Goal: Information Seeking & Learning: Find specific fact

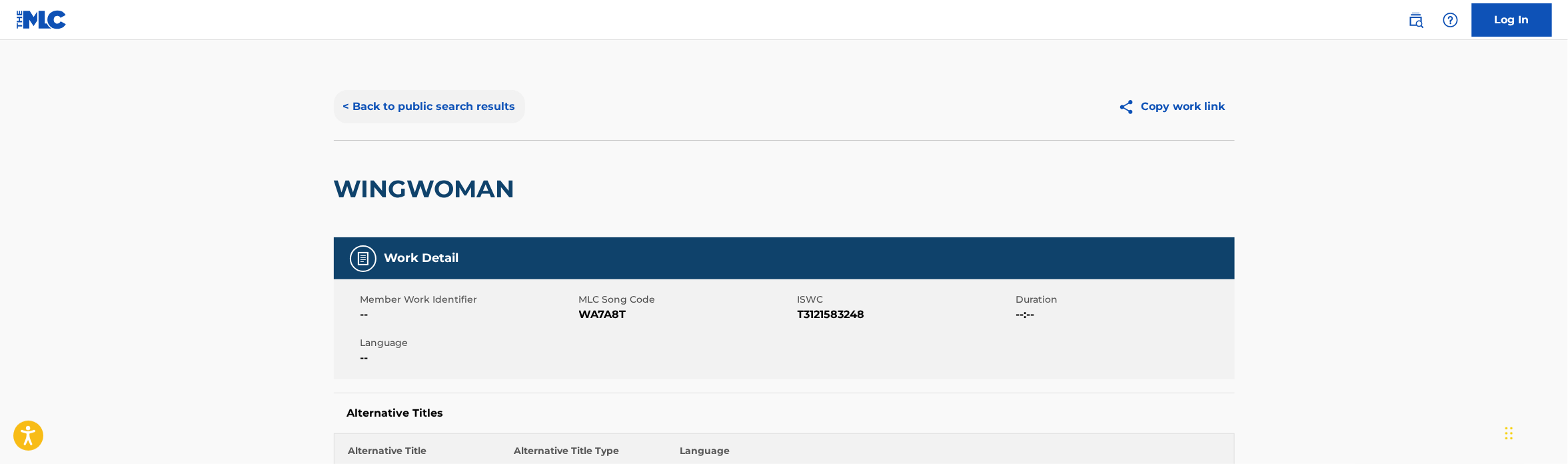
click at [446, 105] on button "< Back to public search results" at bounding box center [429, 106] width 191 height 33
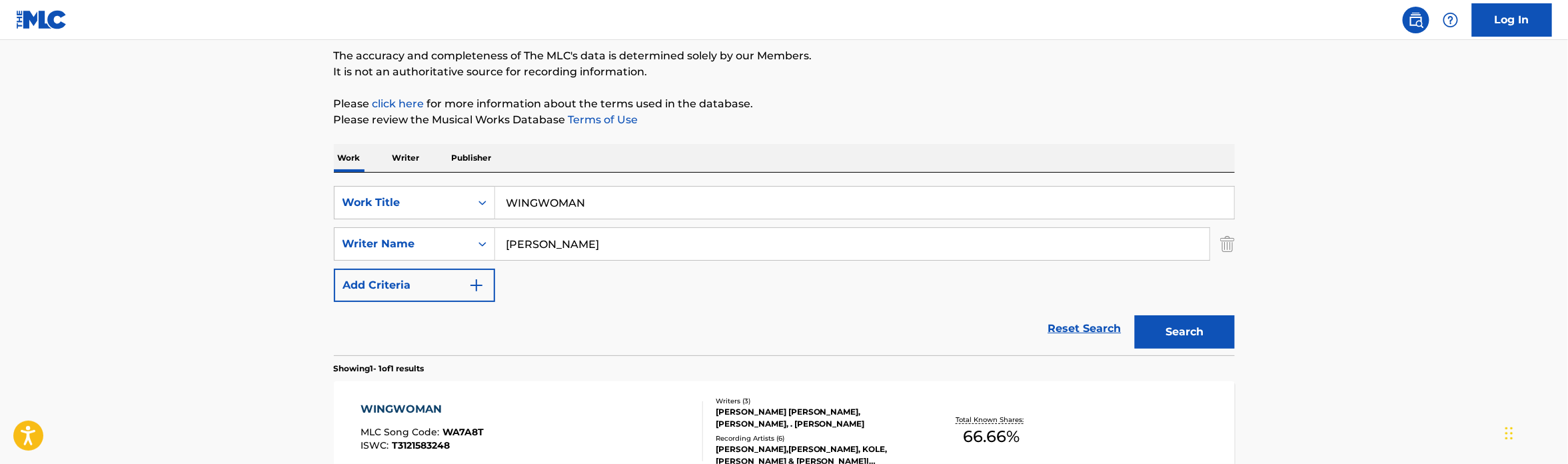
click at [601, 186] on input "WINGWOMAN" at bounding box center [864, 202] width 739 height 32
paste input "mariposa traicionera"
type input "mariposa traicionera"
click at [178, 211] on main "The MLC Public Work Search The accuracy and completeness of The MLC's data is d…" at bounding box center [784, 240] width 1568 height 621
click at [565, 249] on input "[PERSON_NAME]" at bounding box center [851, 244] width 714 height 32
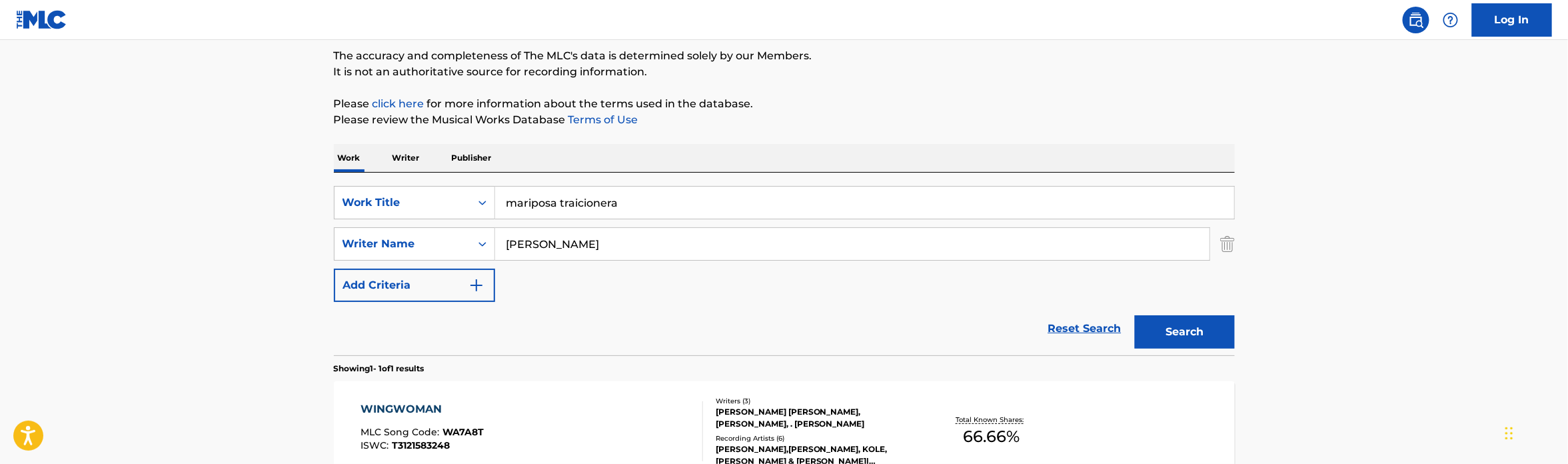
type input "[PERSON_NAME]"
click at [1134, 316] on button "Search" at bounding box center [1184, 332] width 100 height 33
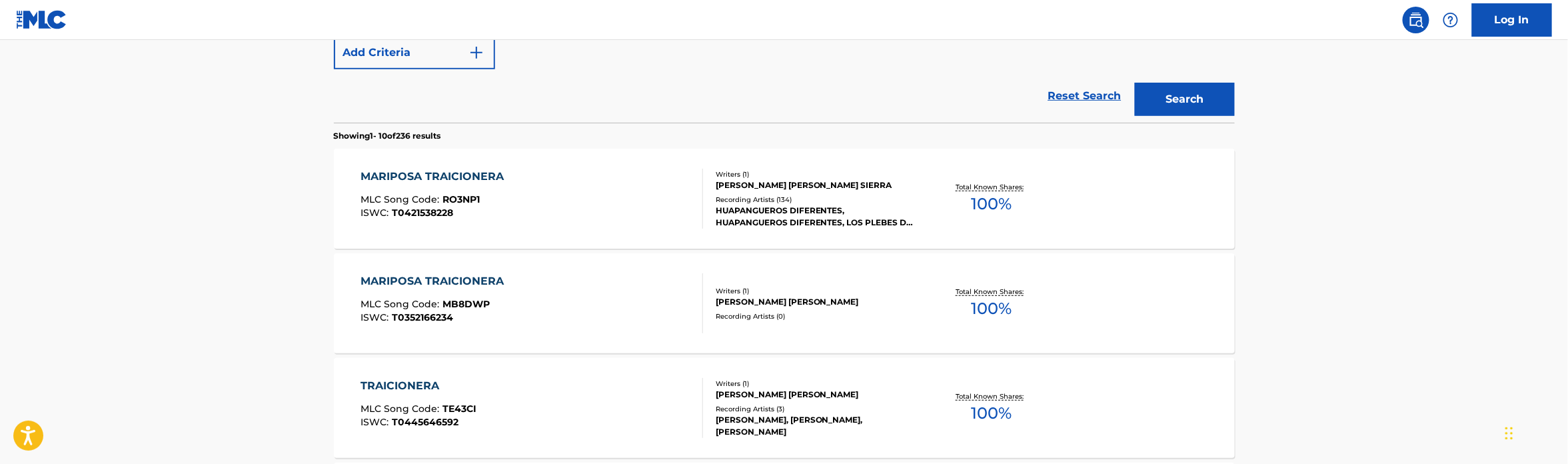
scroll to position [349, 0]
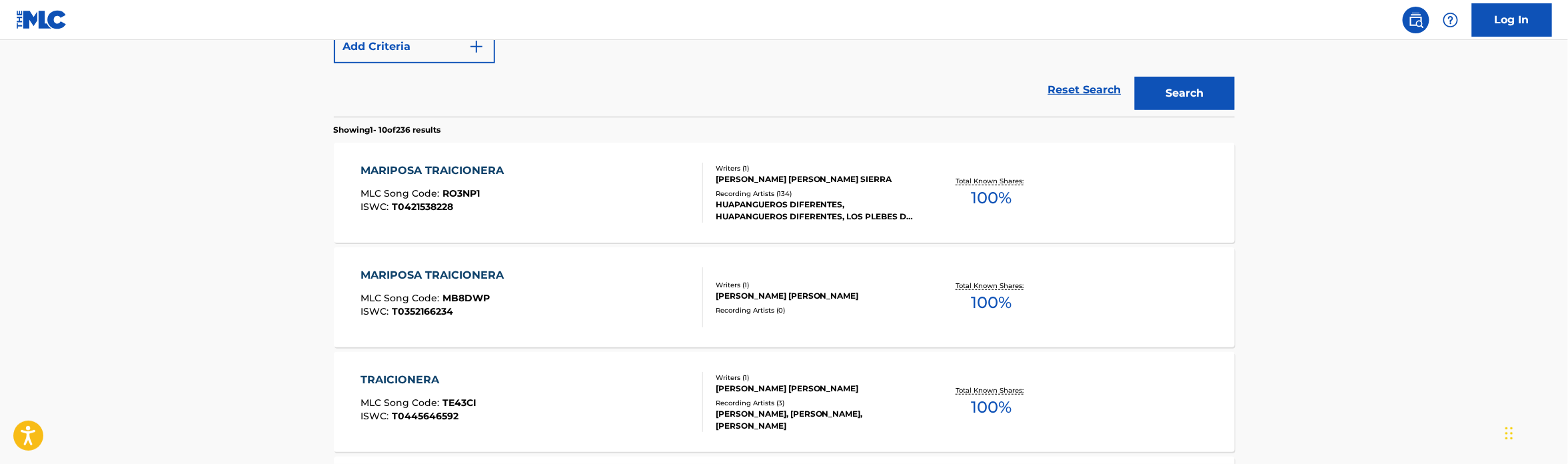
click at [528, 215] on div "MARIPOSA TRAICIONERA MLC Song Code : RO3NP1 ISWC : T0421538228" at bounding box center [532, 193] width 342 height 60
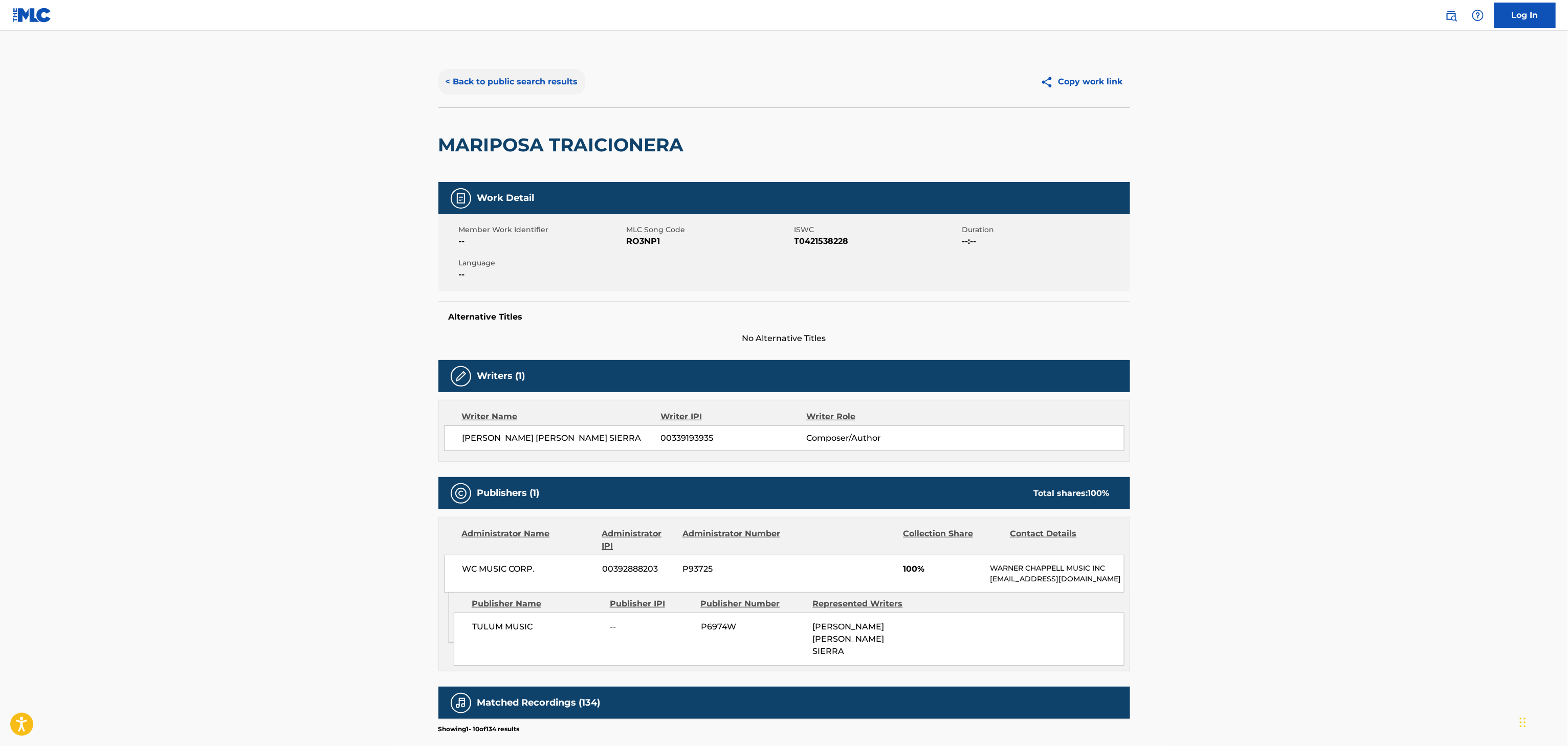
click at [486, 80] on button "< Back to public search results" at bounding box center [511, 82] width 147 height 26
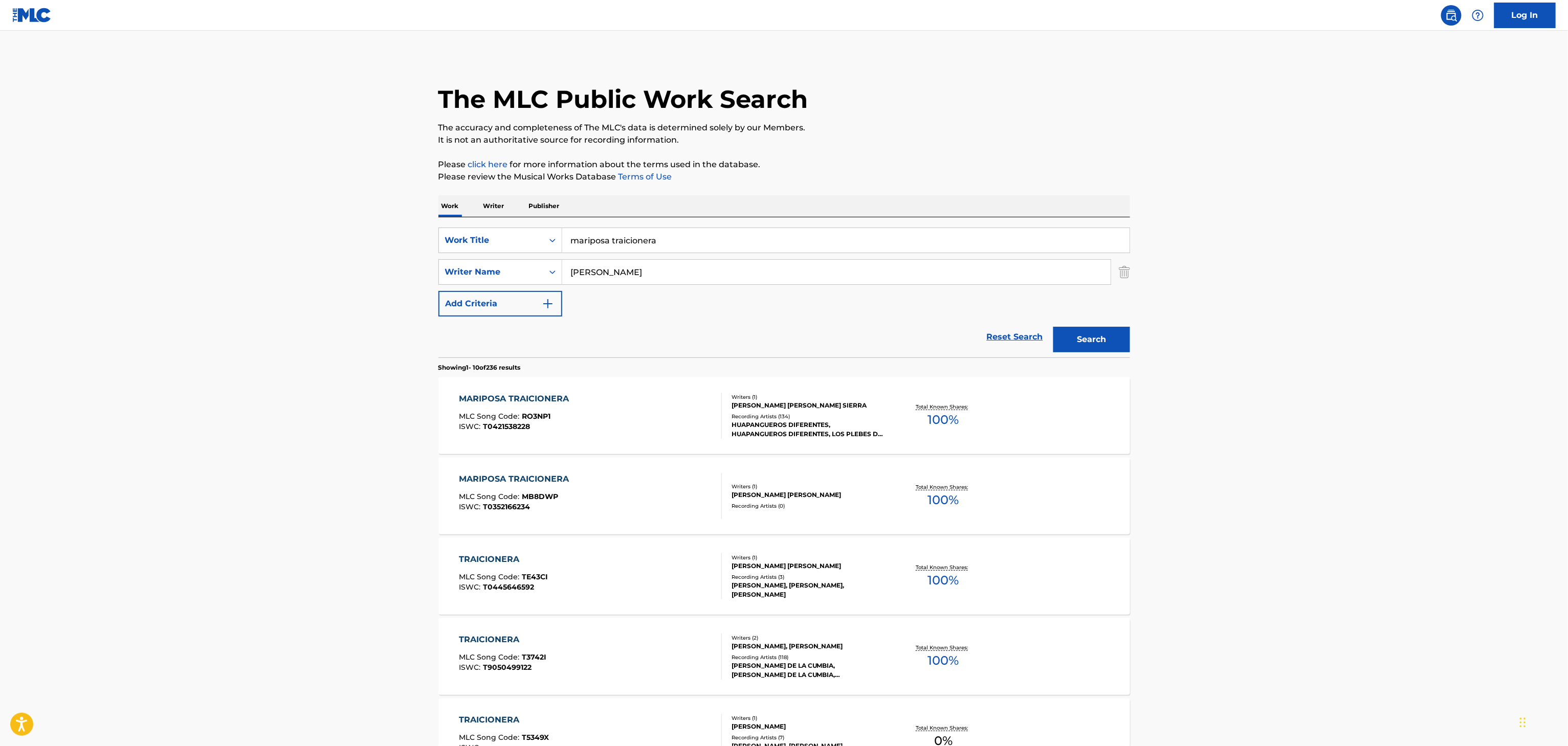
click at [606, 246] on input "mariposa traicionera" at bounding box center [846, 240] width 567 height 24
type input "[MEDICAL_DATA]"
click at [584, 268] on input "[PERSON_NAME]" at bounding box center [836, 272] width 548 height 24
type input "[PERSON_NAME]"
click at [1054, 327] on button "Search" at bounding box center [1092, 340] width 77 height 26
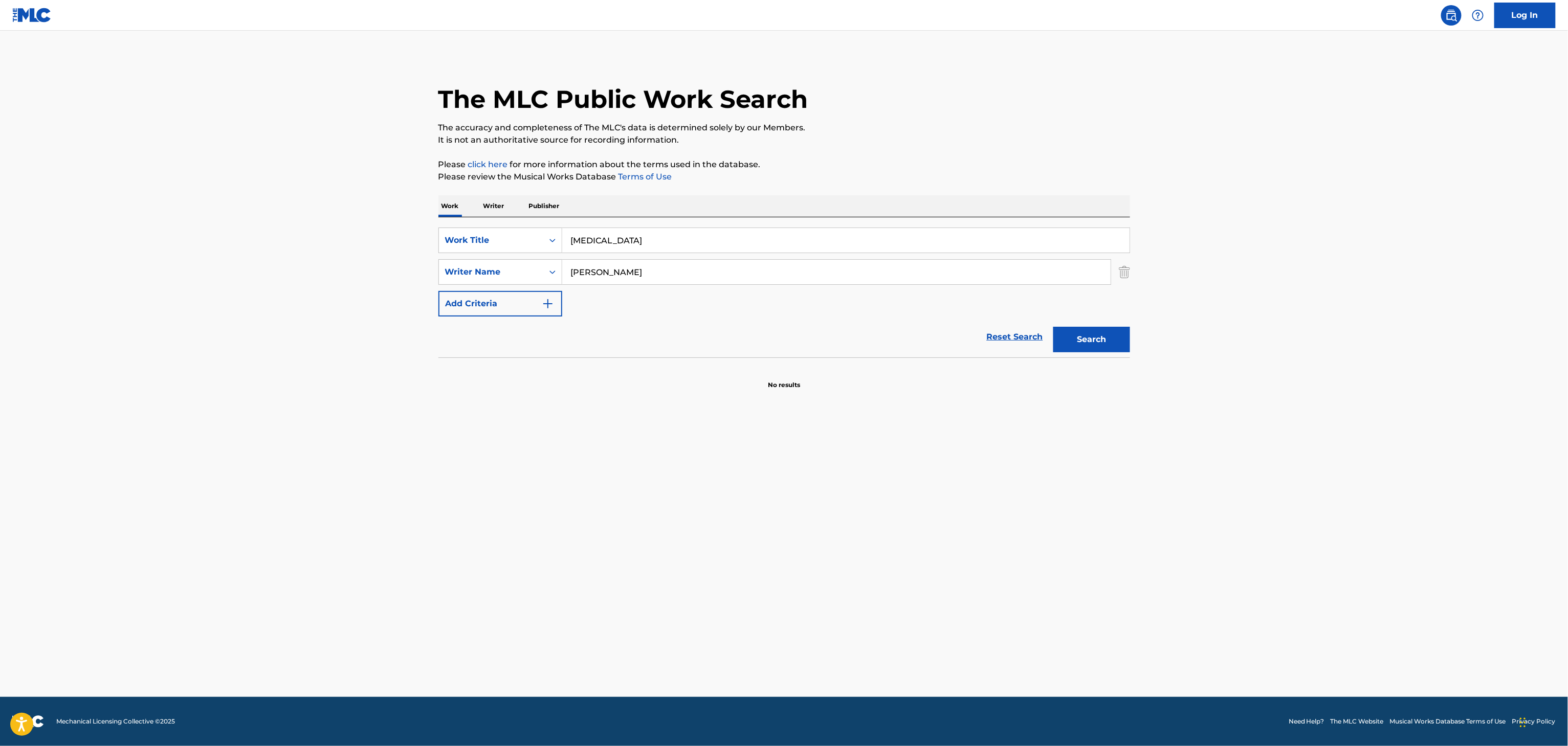
click at [677, 240] on input "[MEDICAL_DATA]" at bounding box center [846, 240] width 567 height 24
type input "take a little time"
click at [1054, 327] on button "Search" at bounding box center [1092, 340] width 77 height 26
